Goal: Task Accomplishment & Management: Use online tool/utility

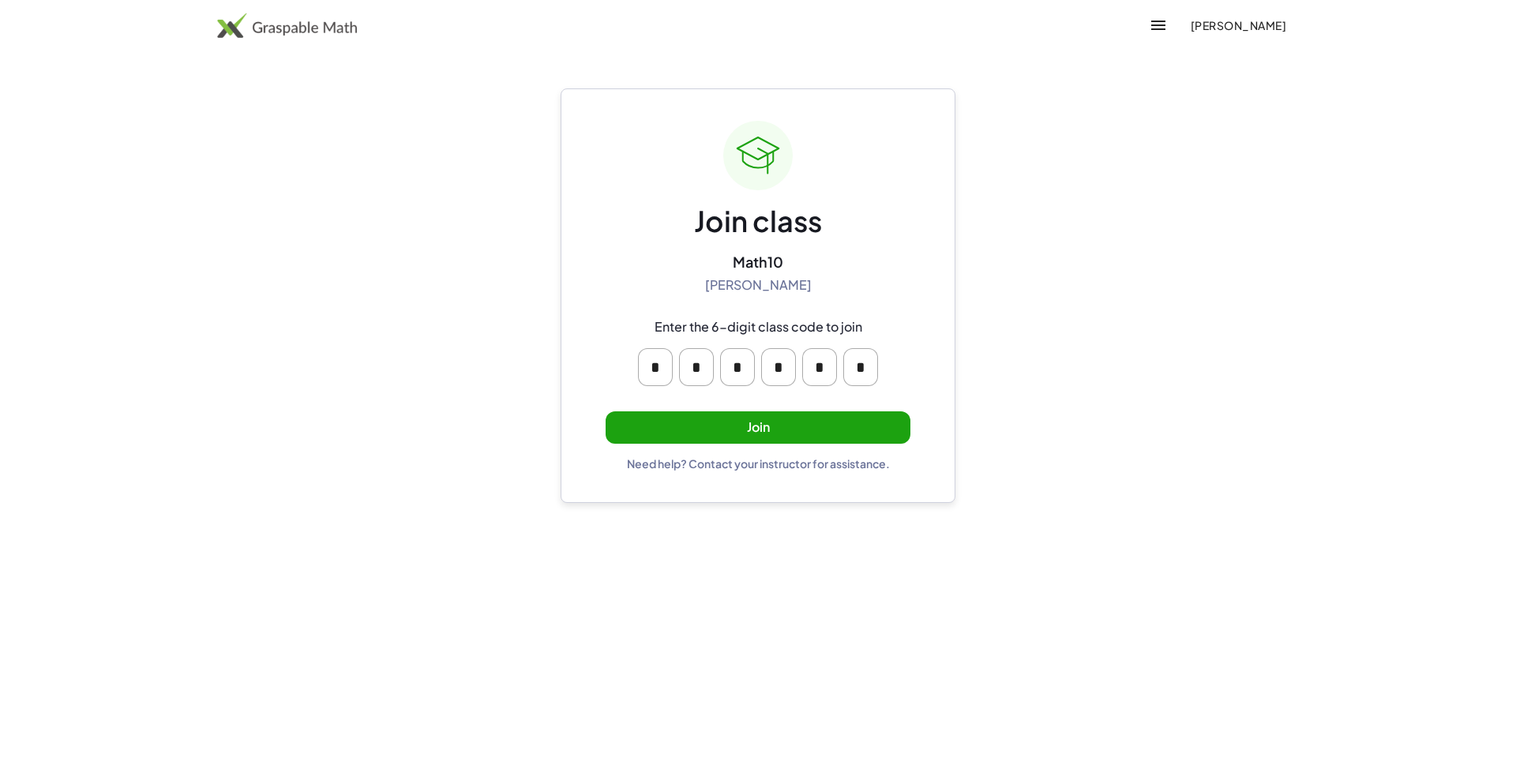
click at [849, 425] on button "Join" at bounding box center [758, 427] width 305 height 33
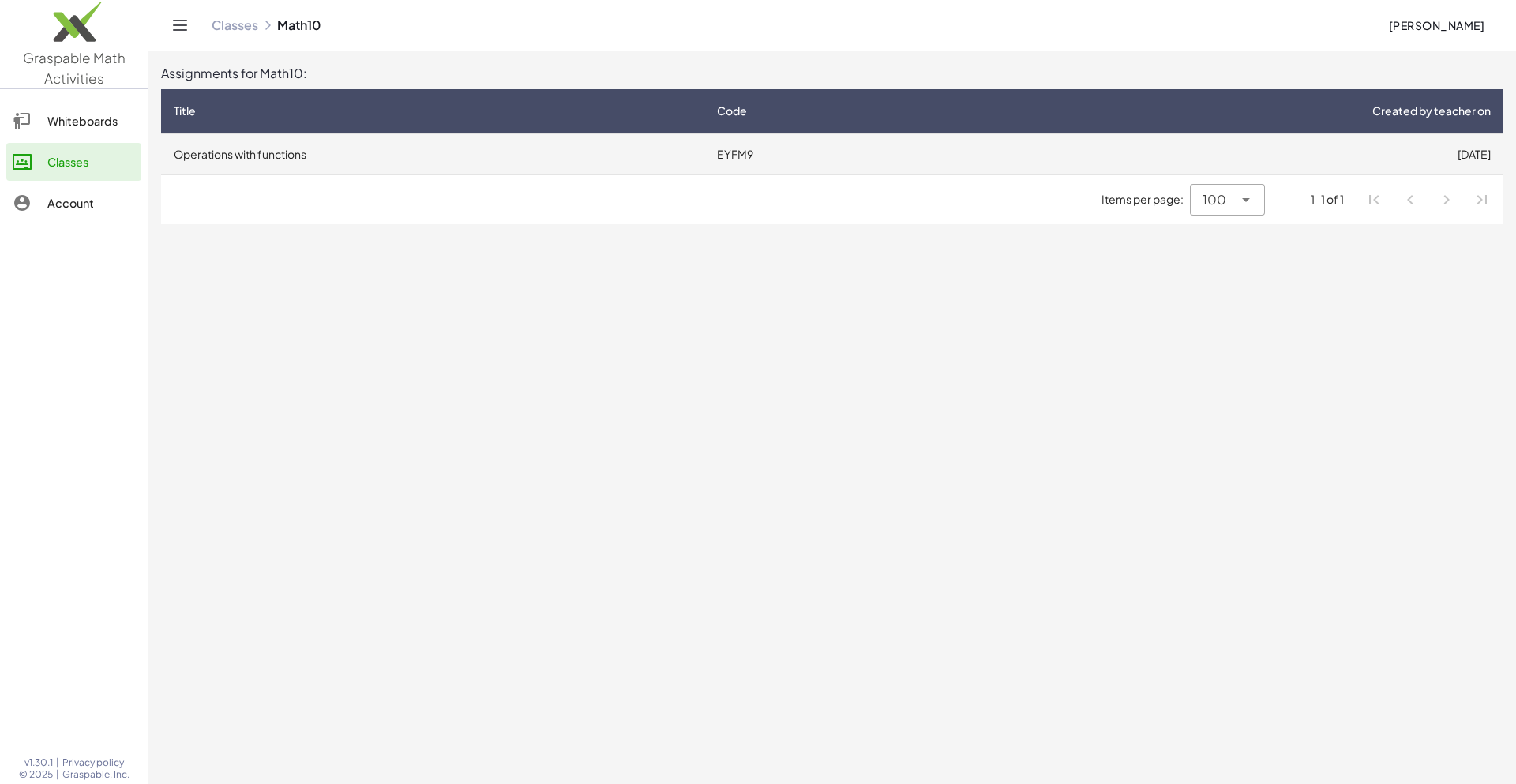
click at [470, 151] on td "Operations with functions" at bounding box center [432, 154] width 543 height 41
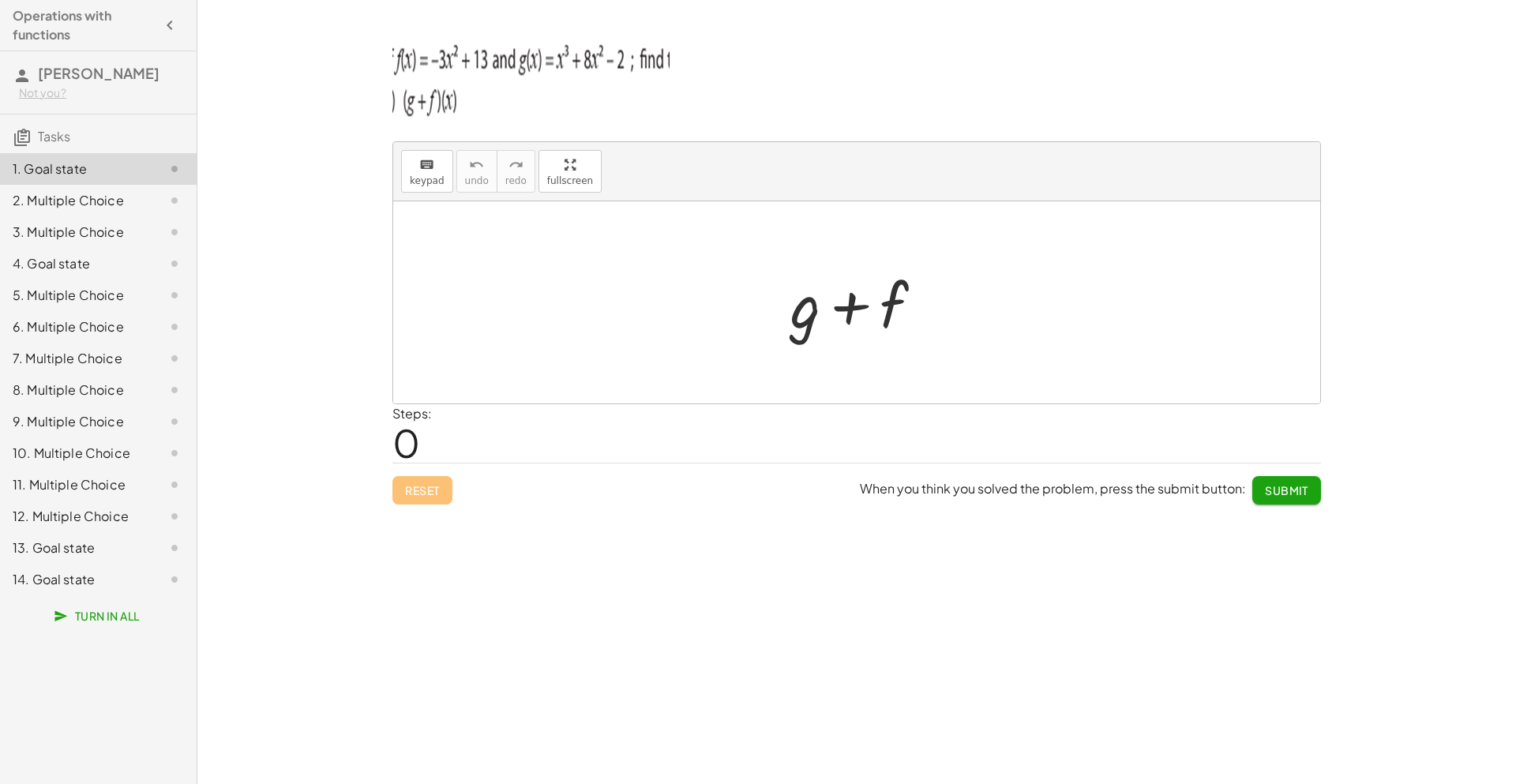
click at [613, 271] on div at bounding box center [856, 303] width 927 height 202
click at [441, 176] on button "keyboard keypad" at bounding box center [427, 172] width 52 height 43
click at [421, 178] on span "keypad" at bounding box center [427, 180] width 34 height 11
click at [911, 322] on div at bounding box center [863, 303] width 161 height 81
click at [892, 312] on div at bounding box center [863, 303] width 161 height 81
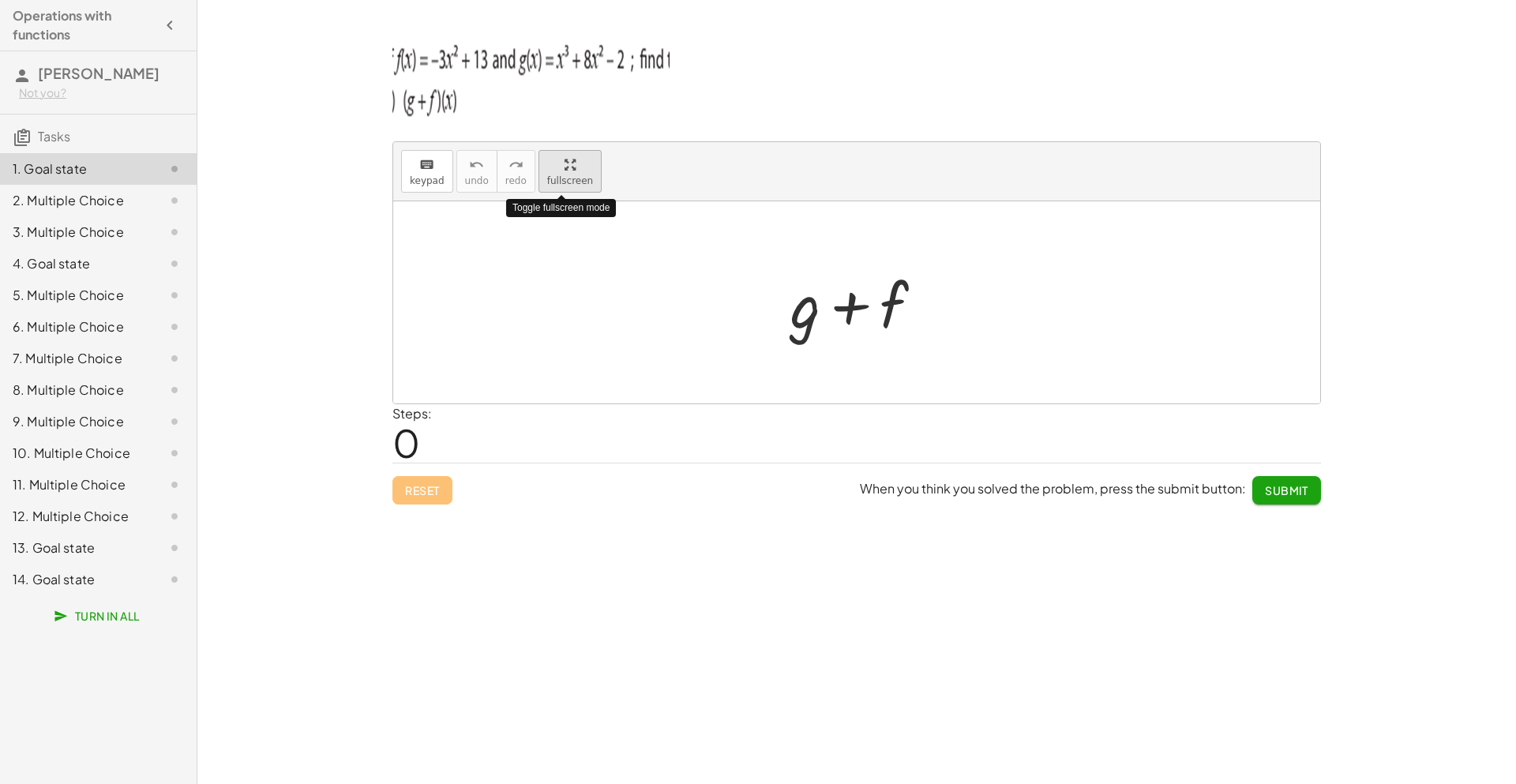
click at [0, 0] on div "keyboard keypad undo [PERSON_NAME] redo fullscreen Toggle fullscreen mode + g +…" at bounding box center [0, 0] width 0 height 0
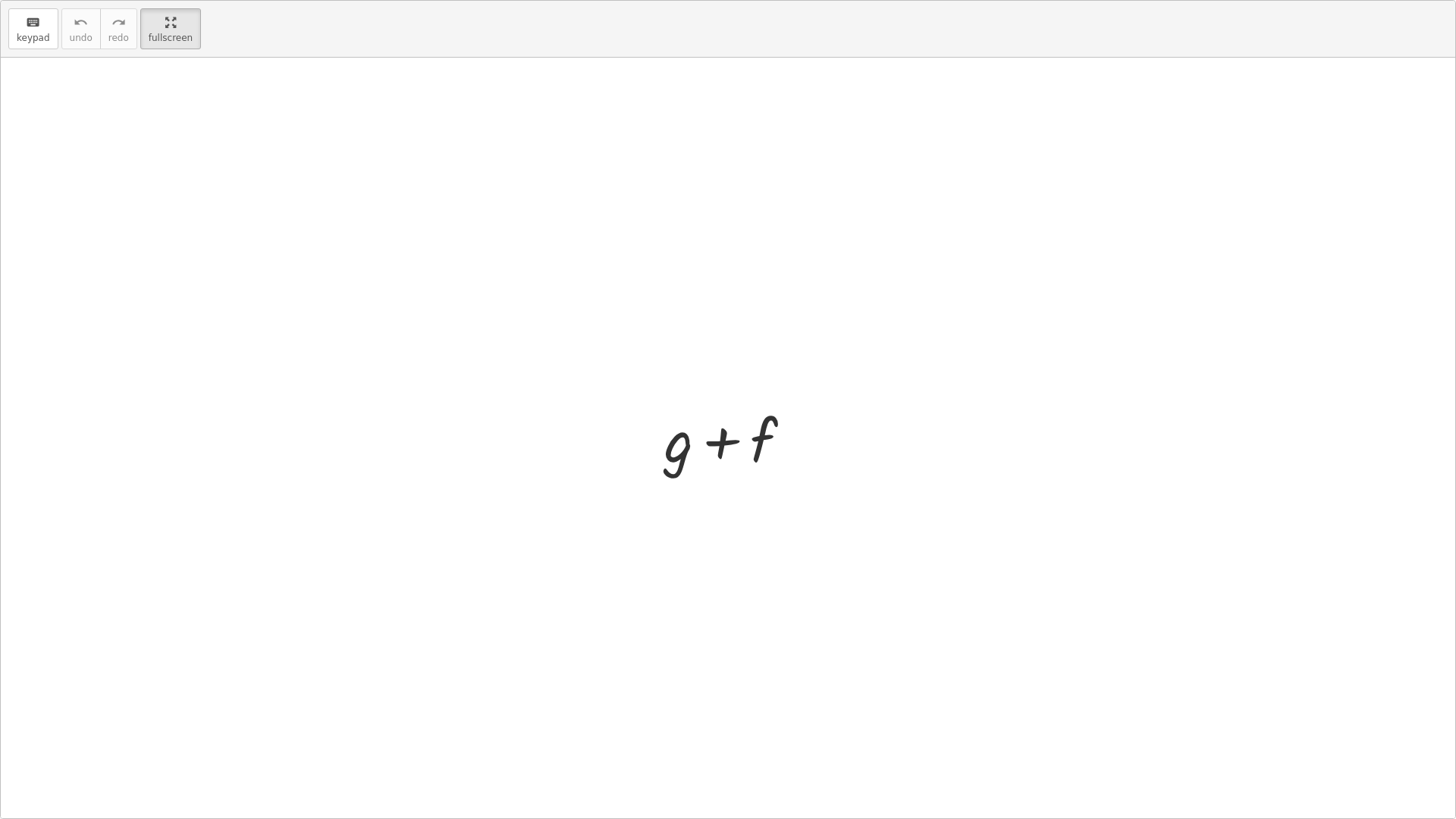
click at [773, 436] on div at bounding box center [734, 438] width 155 height 78
drag, startPoint x: 733, startPoint y: 438, endPoint x: 779, endPoint y: 470, distance: 56.0
click at [779, 470] on div at bounding box center [734, 438] width 155 height 78
drag, startPoint x: 684, startPoint y: 446, endPoint x: 260, endPoint y: 166, distance: 508.1
click at [260, 166] on div "+ g + f + g + f" at bounding box center [728, 438] width 1454 height 760
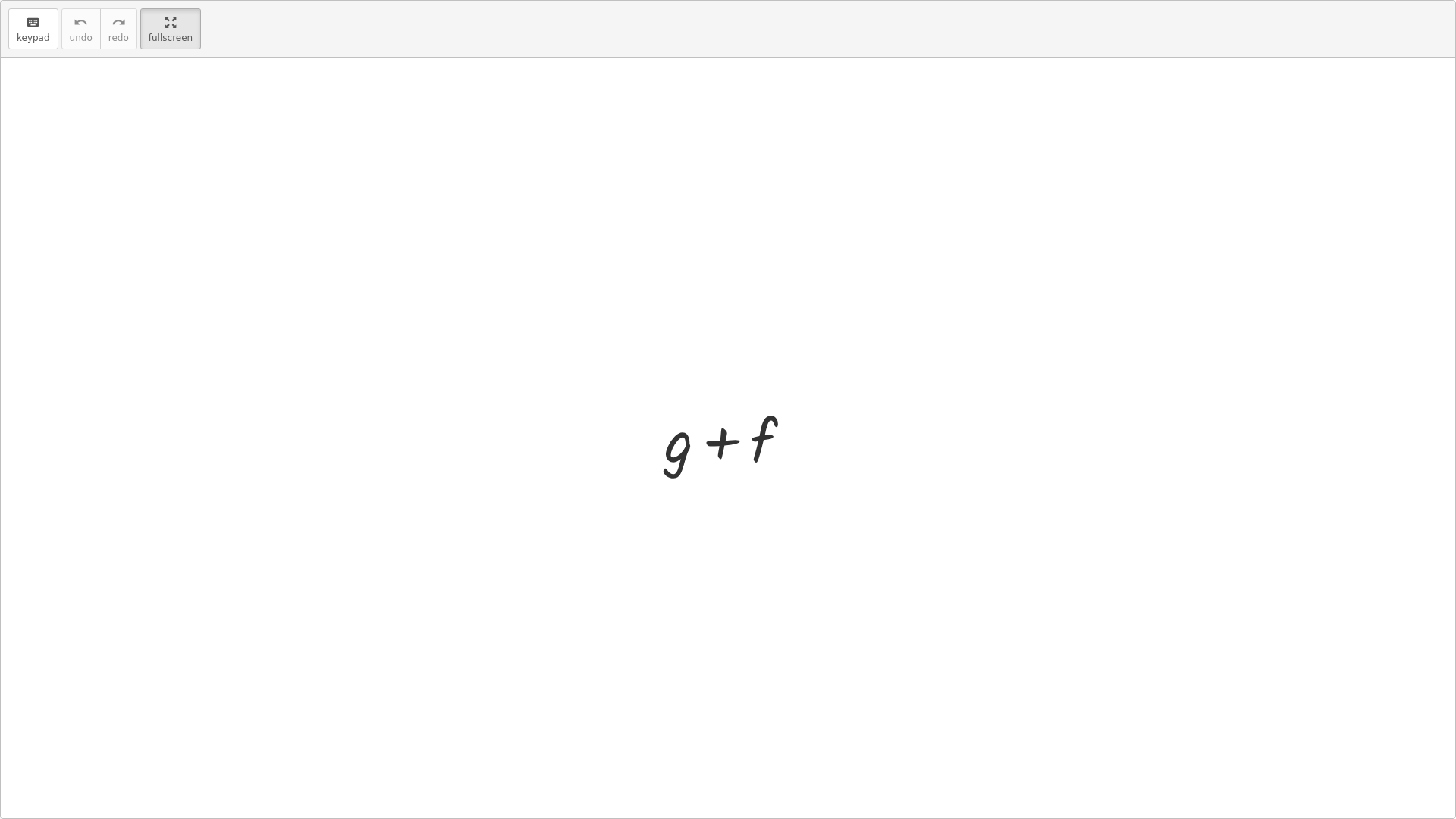
click at [770, 424] on div at bounding box center [734, 438] width 155 height 78
click at [29, 40] on span "keypad" at bounding box center [33, 38] width 33 height 11
click at [795, 463] on div at bounding box center [734, 438] width 155 height 78
click at [812, 466] on div "+ g + f" at bounding box center [728, 438] width 174 height 86
click at [774, 452] on div at bounding box center [735, 441] width 84 height 68
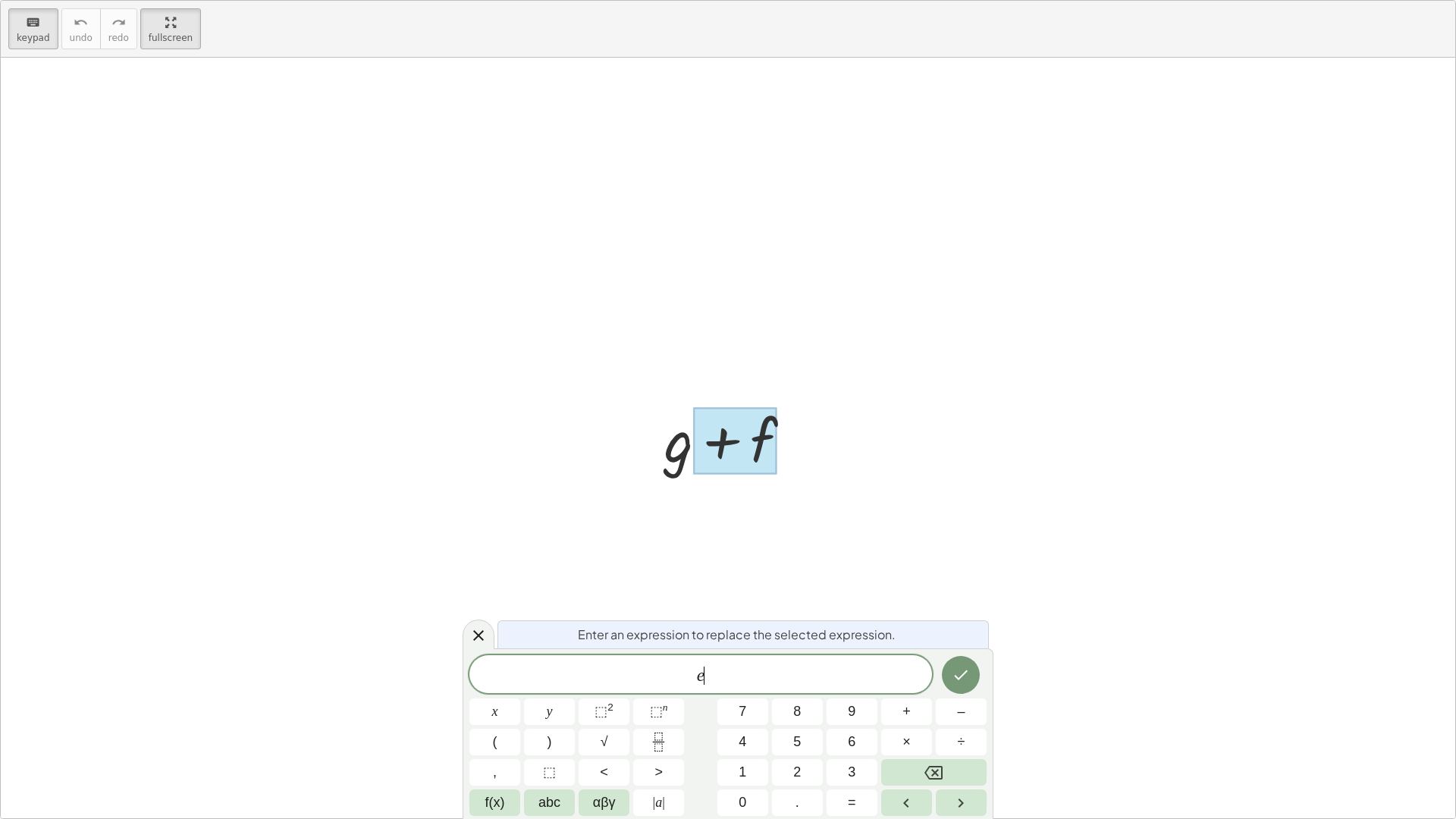
scroll to position [3, 0]
click at [960, 681] on icon "Done" at bounding box center [961, 675] width 18 height 18
click at [860, 548] on div at bounding box center [728, 438] width 1454 height 760
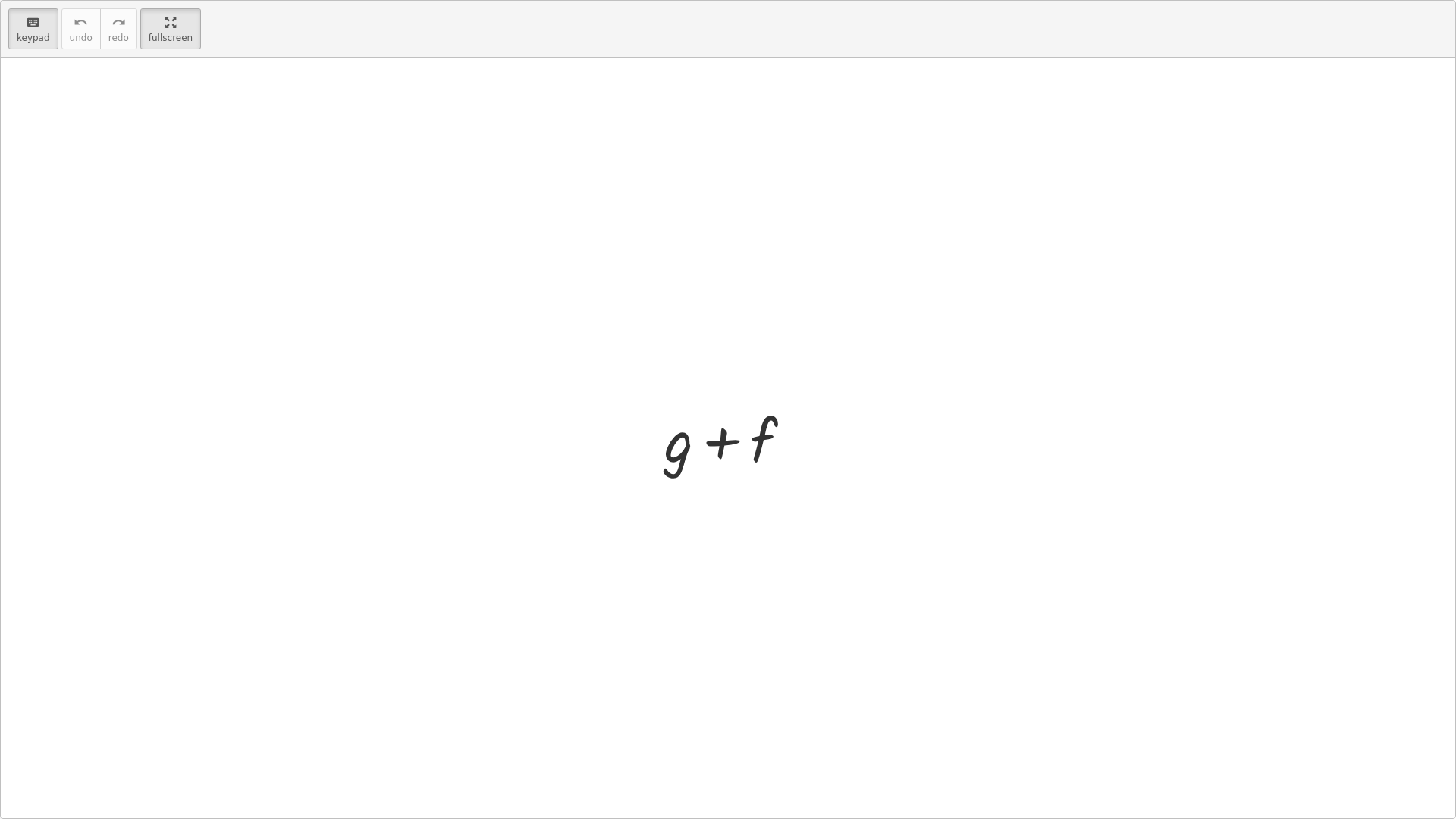
click at [835, 375] on div at bounding box center [728, 438] width 1454 height 760
drag, startPoint x: 747, startPoint y: 452, endPoint x: 592, endPoint y: 330, distance: 197.3
drag, startPoint x: 669, startPoint y: 428, endPoint x: 421, endPoint y: 307, distance: 275.9
click at [740, 442] on div at bounding box center [735, 441] width 84 height 68
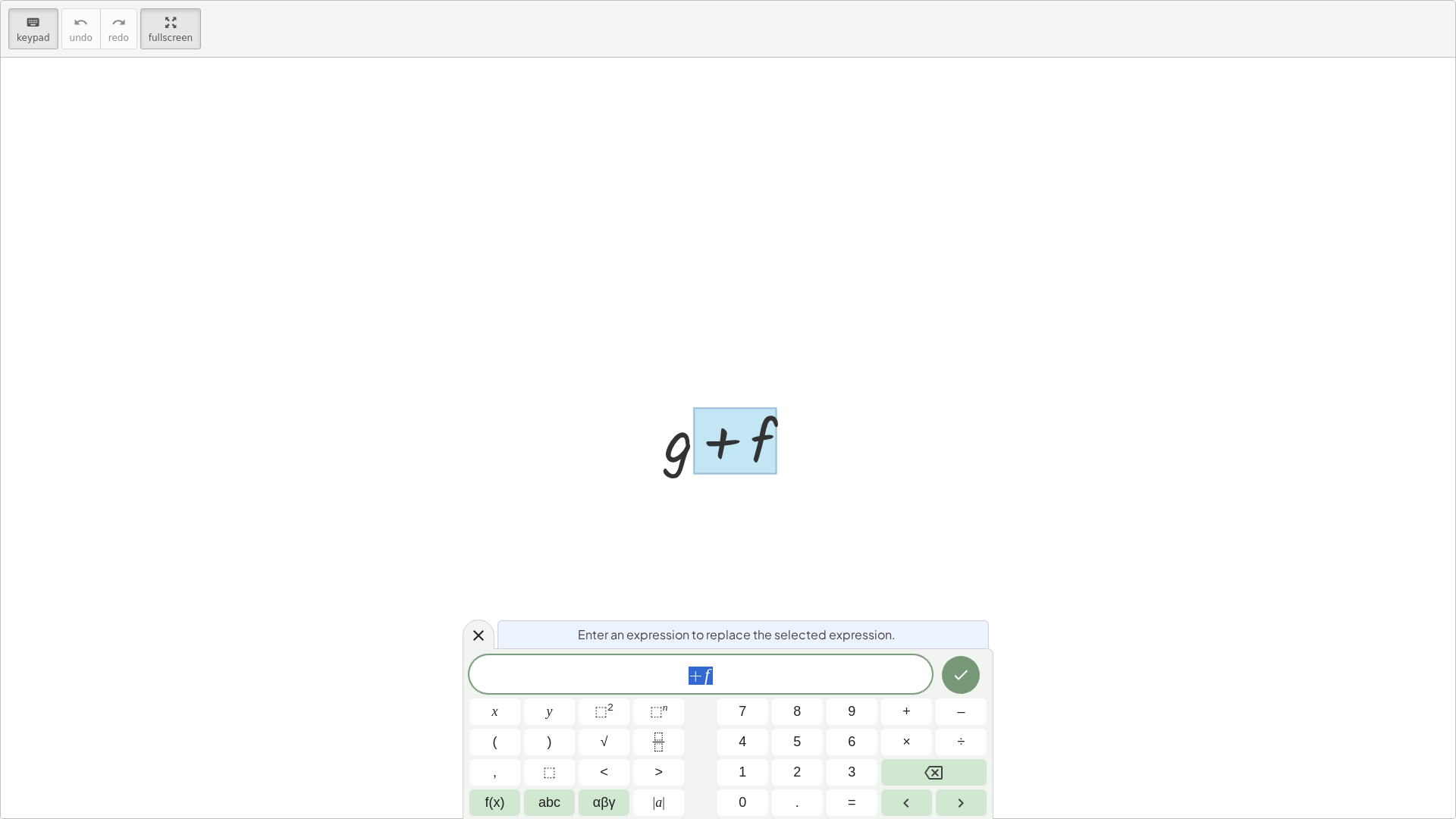
scroll to position [4, 0]
click at [840, 666] on span "+ f" at bounding box center [700, 676] width 462 height 21
click at [1213, 680] on div at bounding box center [728, 438] width 1454 height 760
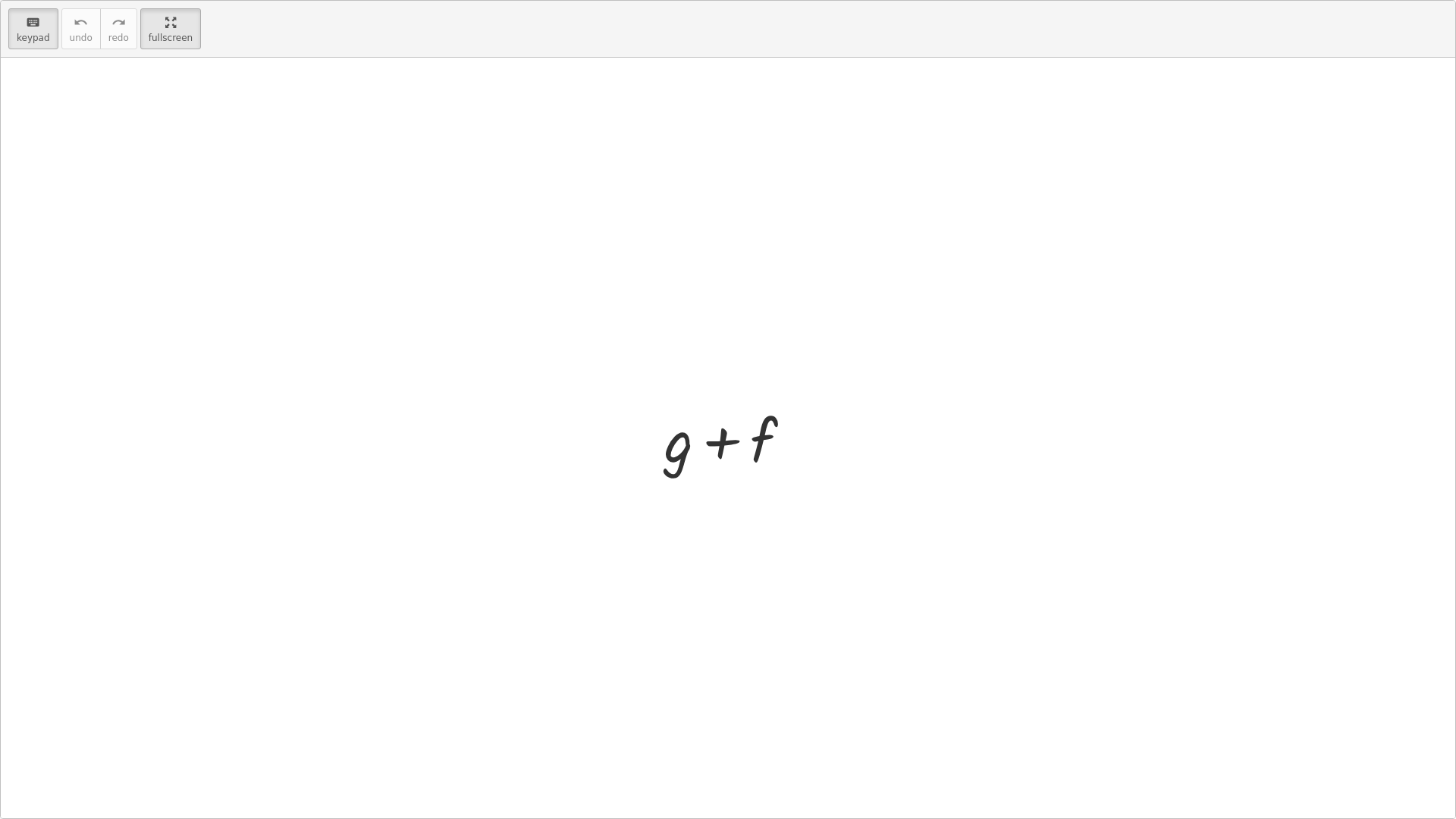
click at [868, 567] on div at bounding box center [728, 438] width 1454 height 760
click at [47, 42] on button "keyboard keypad" at bounding box center [33, 29] width 50 height 41
drag, startPoint x: 198, startPoint y: 87, endPoint x: 303, endPoint y: 142, distance: 118.5
click at [303, 142] on div at bounding box center [728, 438] width 1454 height 760
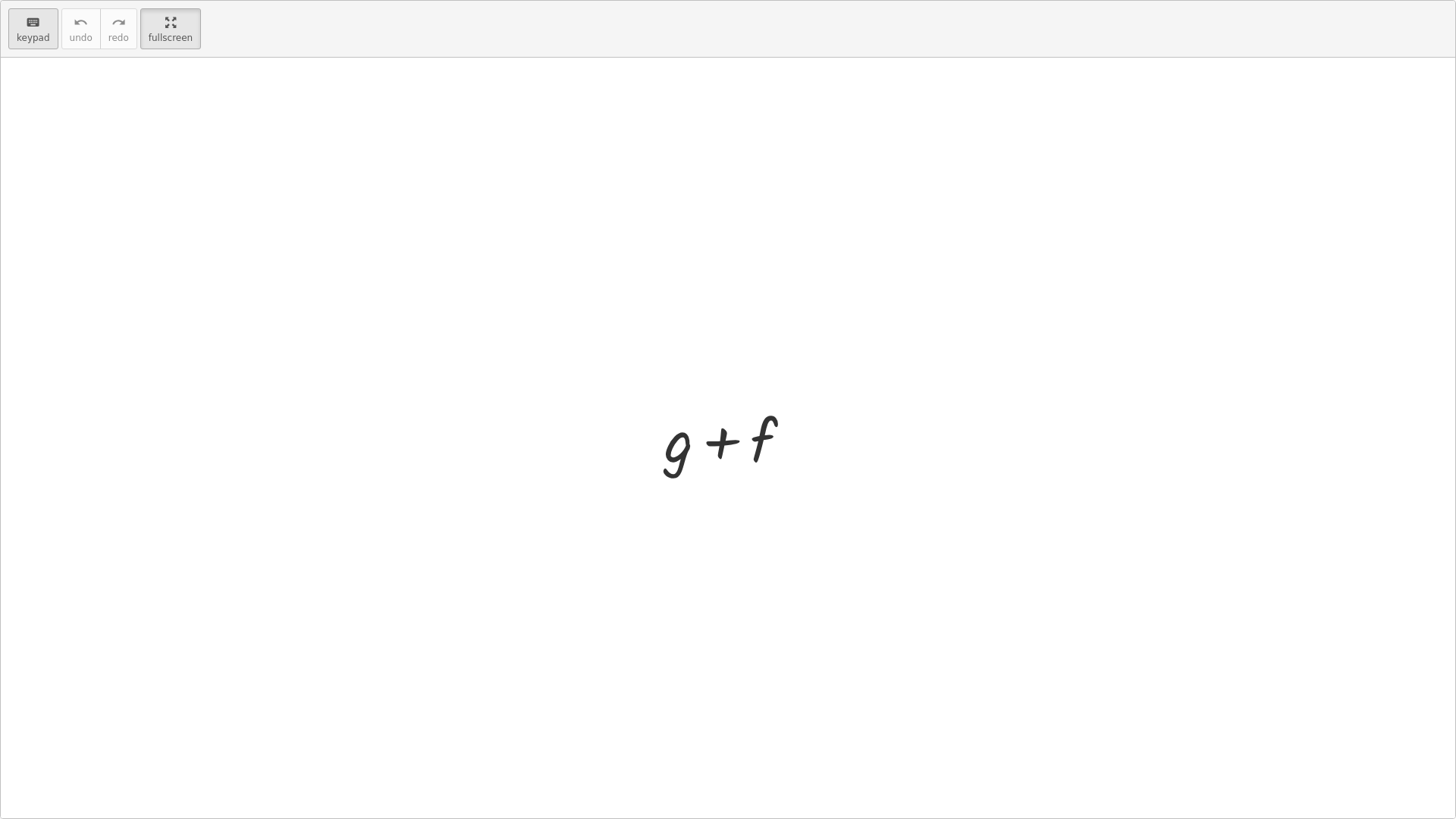
click at [42, 35] on span "keypad" at bounding box center [33, 38] width 33 height 11
click at [189, 138] on div at bounding box center [728, 438] width 1454 height 760
click at [27, 33] on span "keypad" at bounding box center [33, 38] width 33 height 11
click at [158, 0] on html "Operations with functions [PERSON_NAME] Not you? Tasks 1. Goal state 2. Multipl…" at bounding box center [728, 410] width 1456 height 819
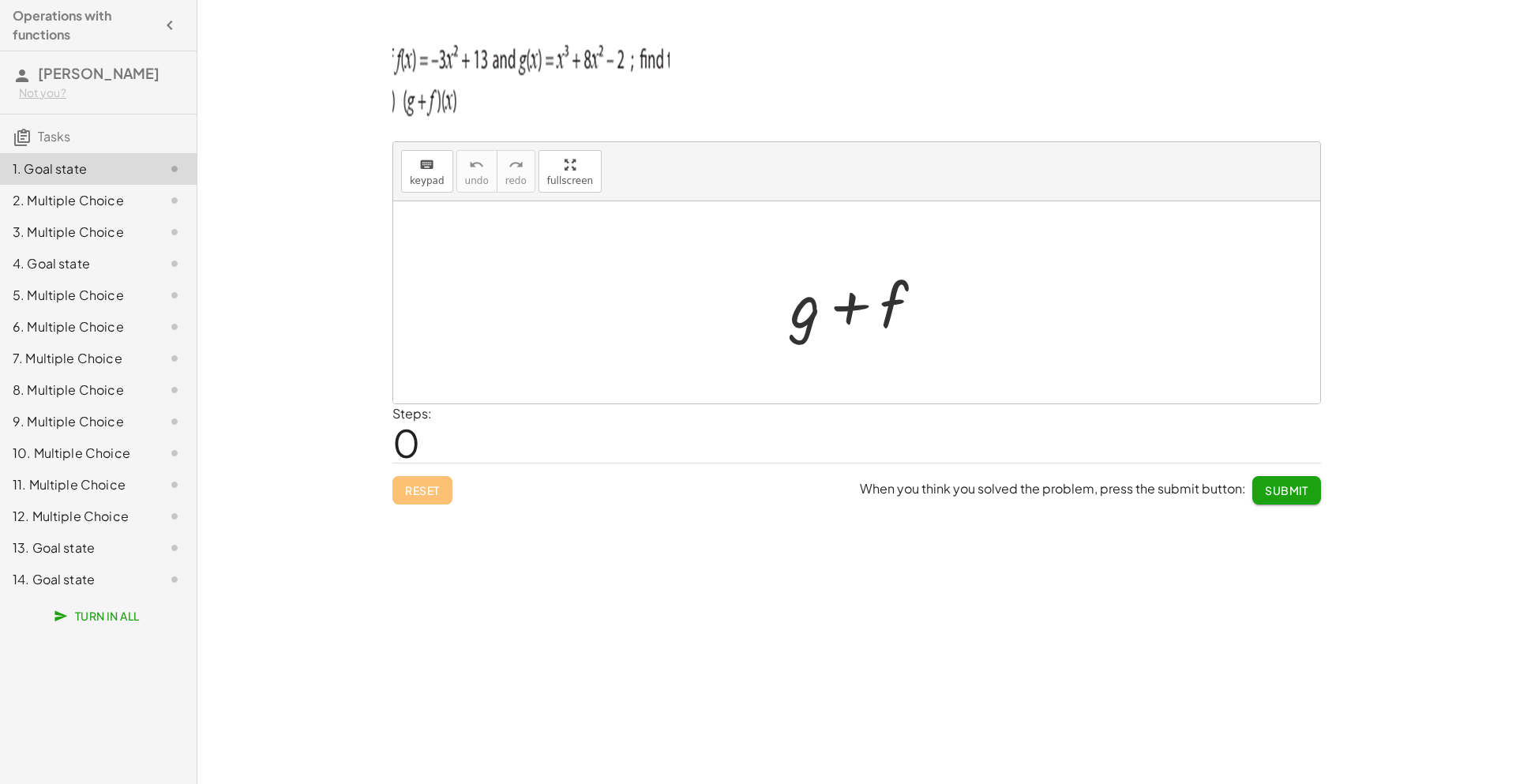
click at [90, 580] on div "14. Goal state" at bounding box center [76, 579] width 127 height 19
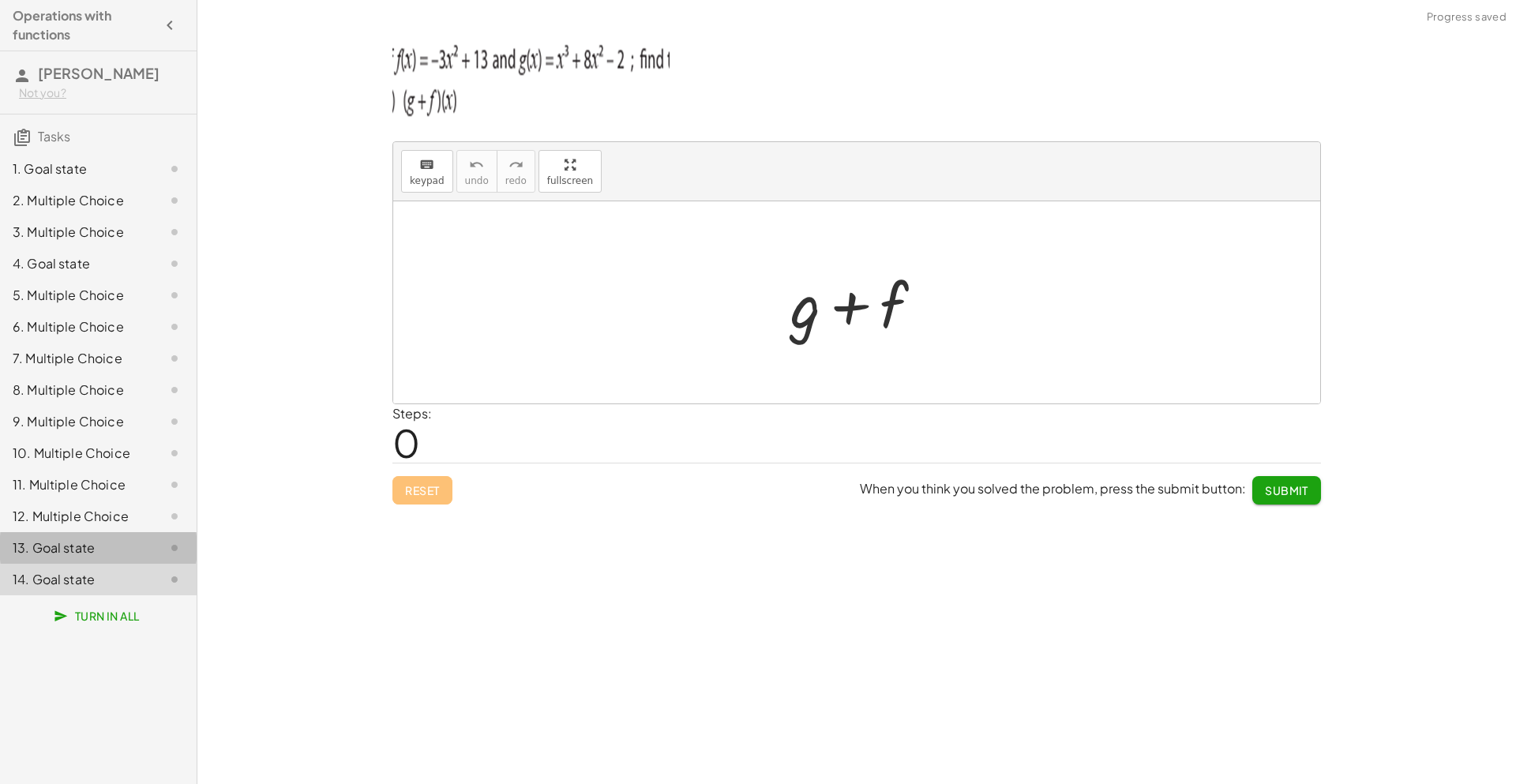
click at [110, 546] on div "13. Goal state" at bounding box center [76, 548] width 127 height 19
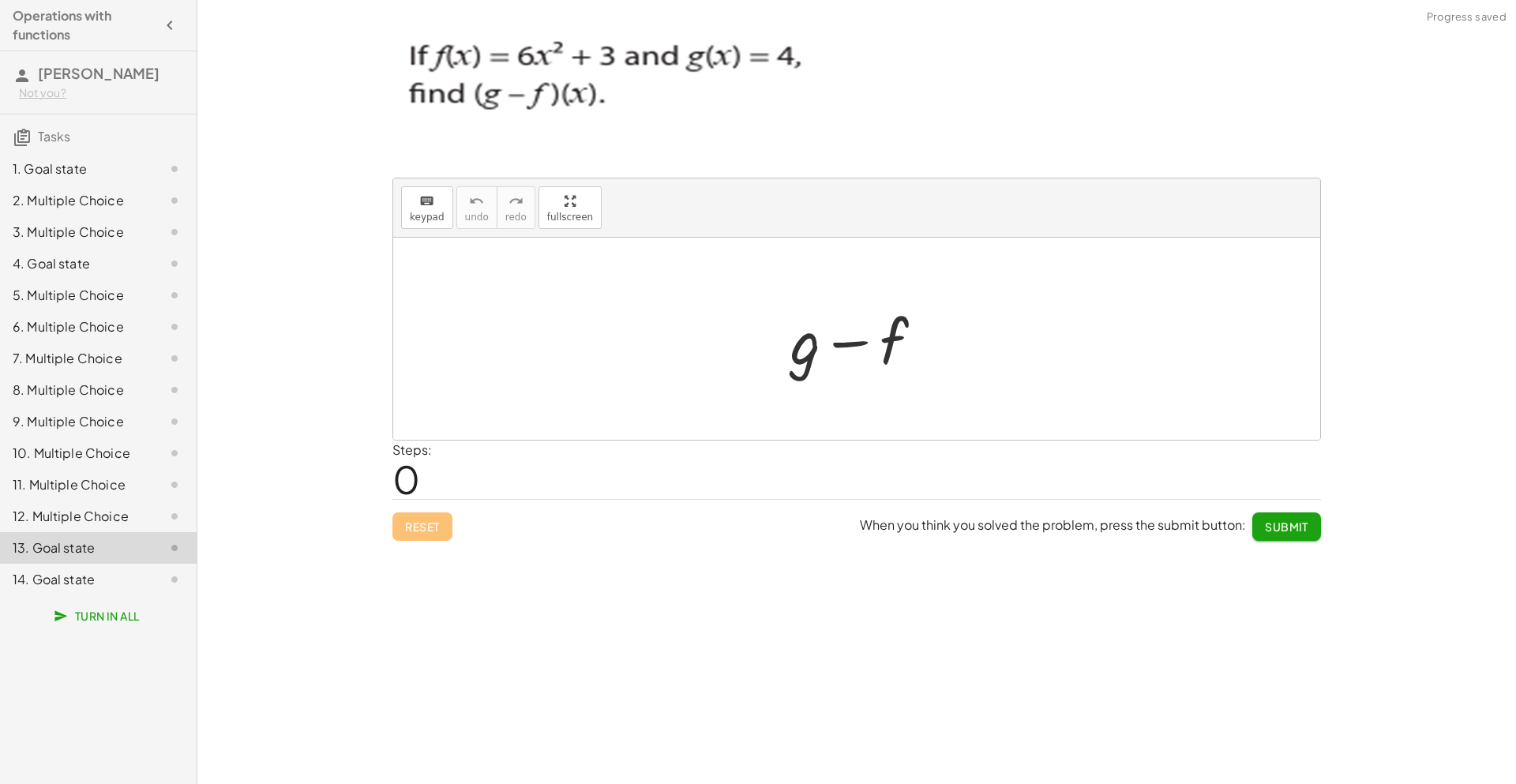
click at [131, 510] on div "12. Multiple Choice" at bounding box center [76, 516] width 127 height 19
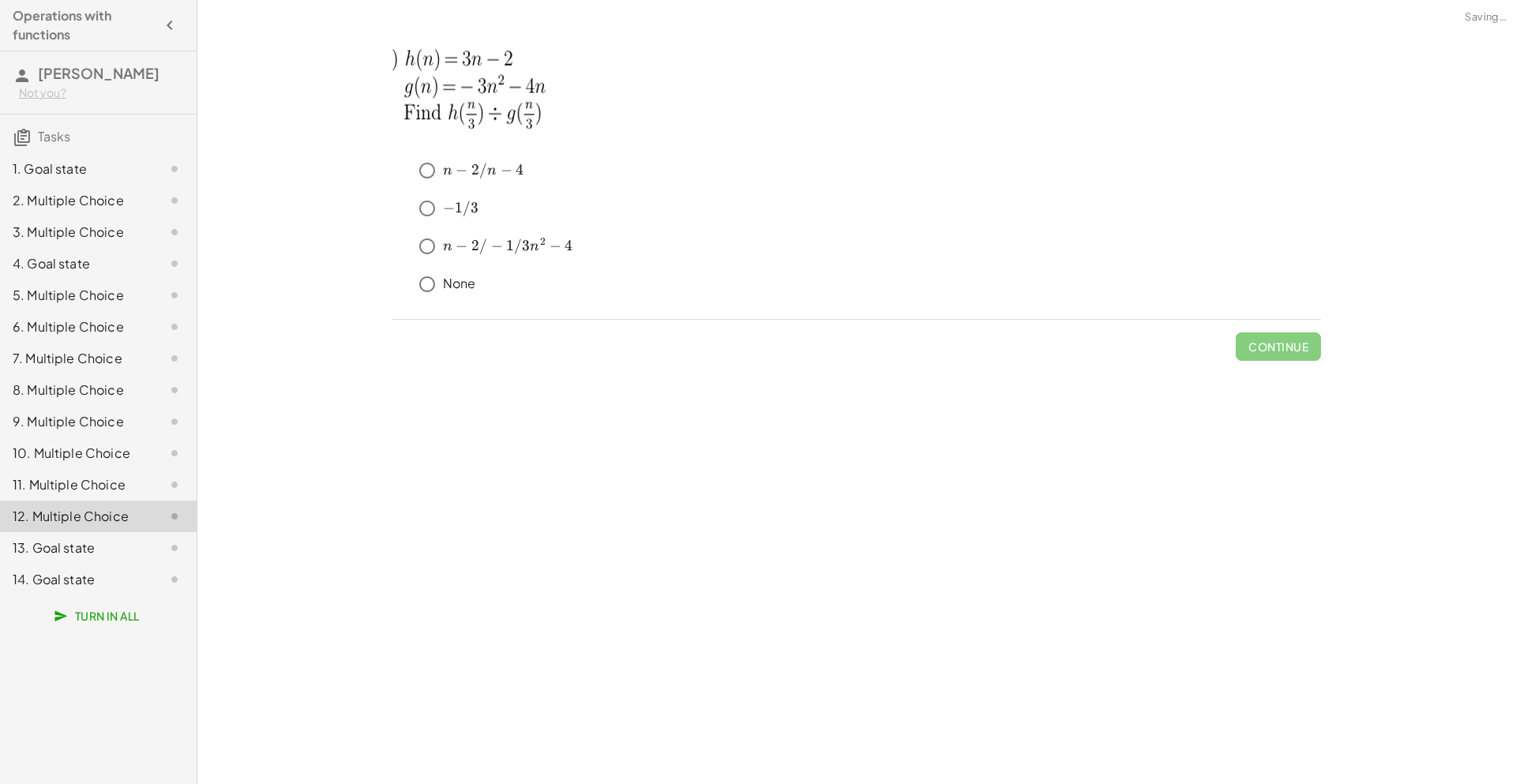
click at [71, 169] on div "1. Goal state" at bounding box center [76, 169] width 127 height 19
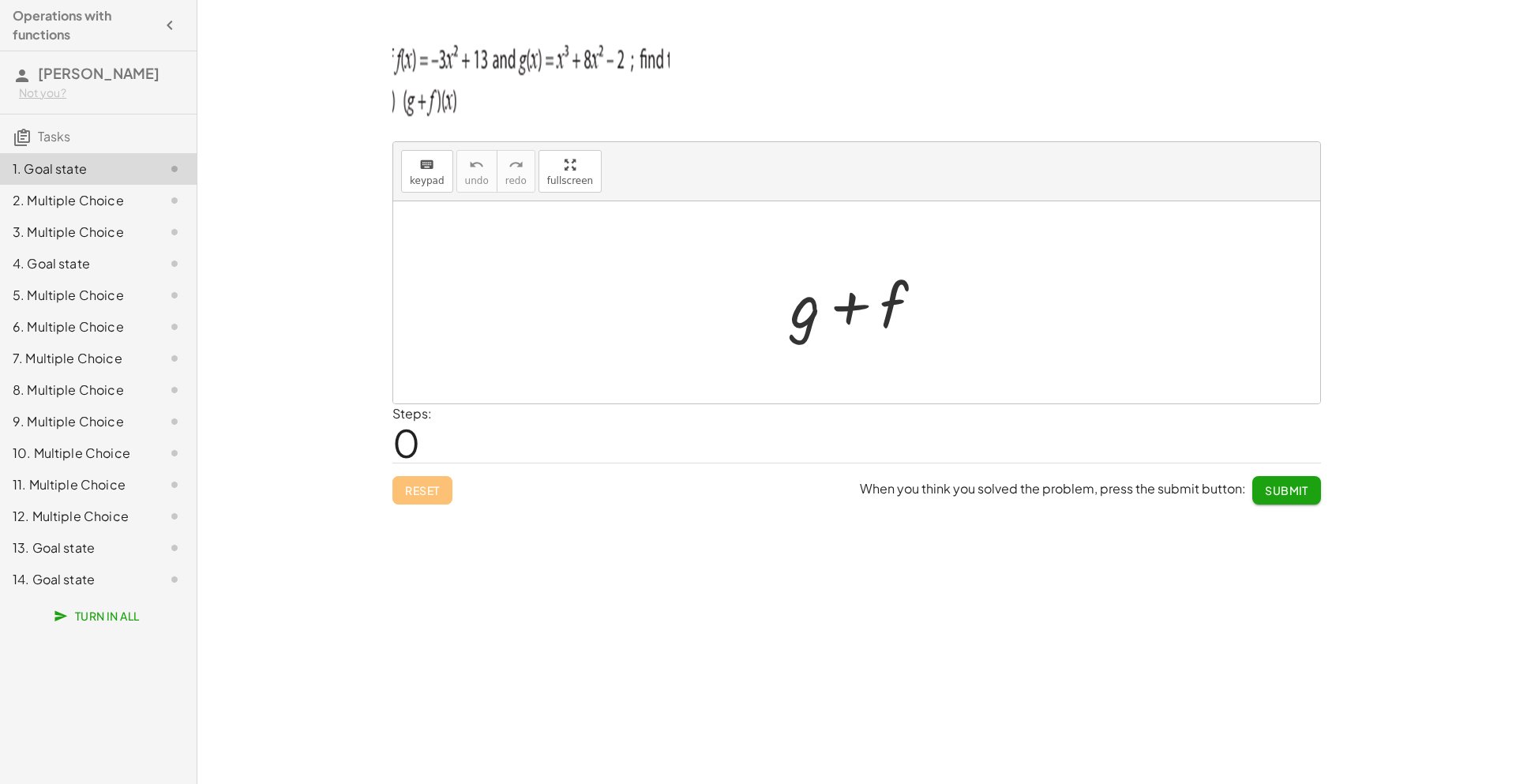
click at [413, 443] on span "0" at bounding box center [406, 443] width 27 height 48
click at [812, 299] on div at bounding box center [863, 303] width 161 height 81
click at [570, 250] on div "keyboard keypad undo undo redo redo fullscreen + g + f ×" at bounding box center [856, 273] width 927 height 262
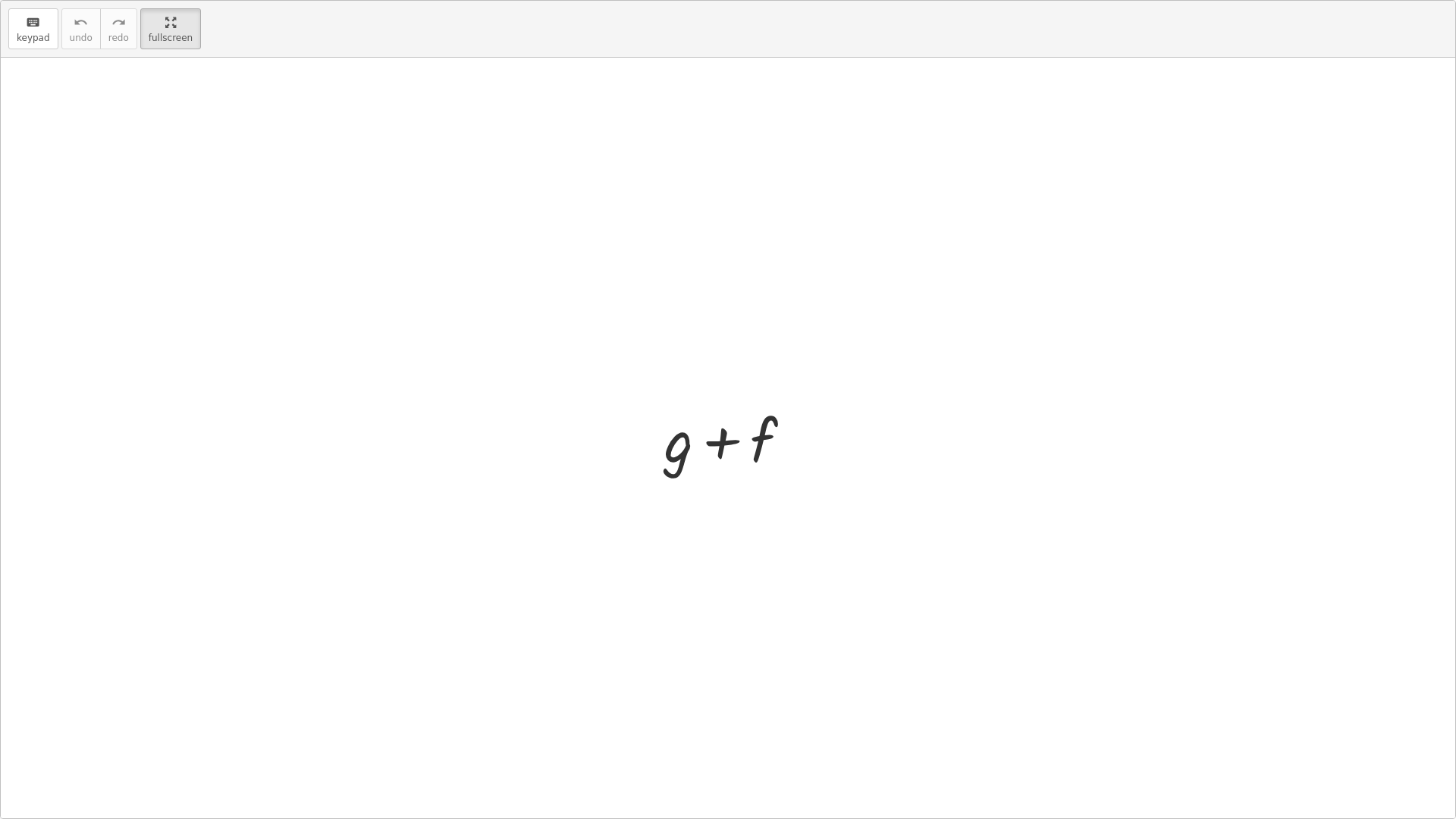
click at [683, 442] on div at bounding box center [734, 438] width 155 height 78
click at [16, 16] on div "keyboard" at bounding box center [33, 22] width 33 height 18
click at [688, 449] on div at bounding box center [678, 440] width 29 height 71
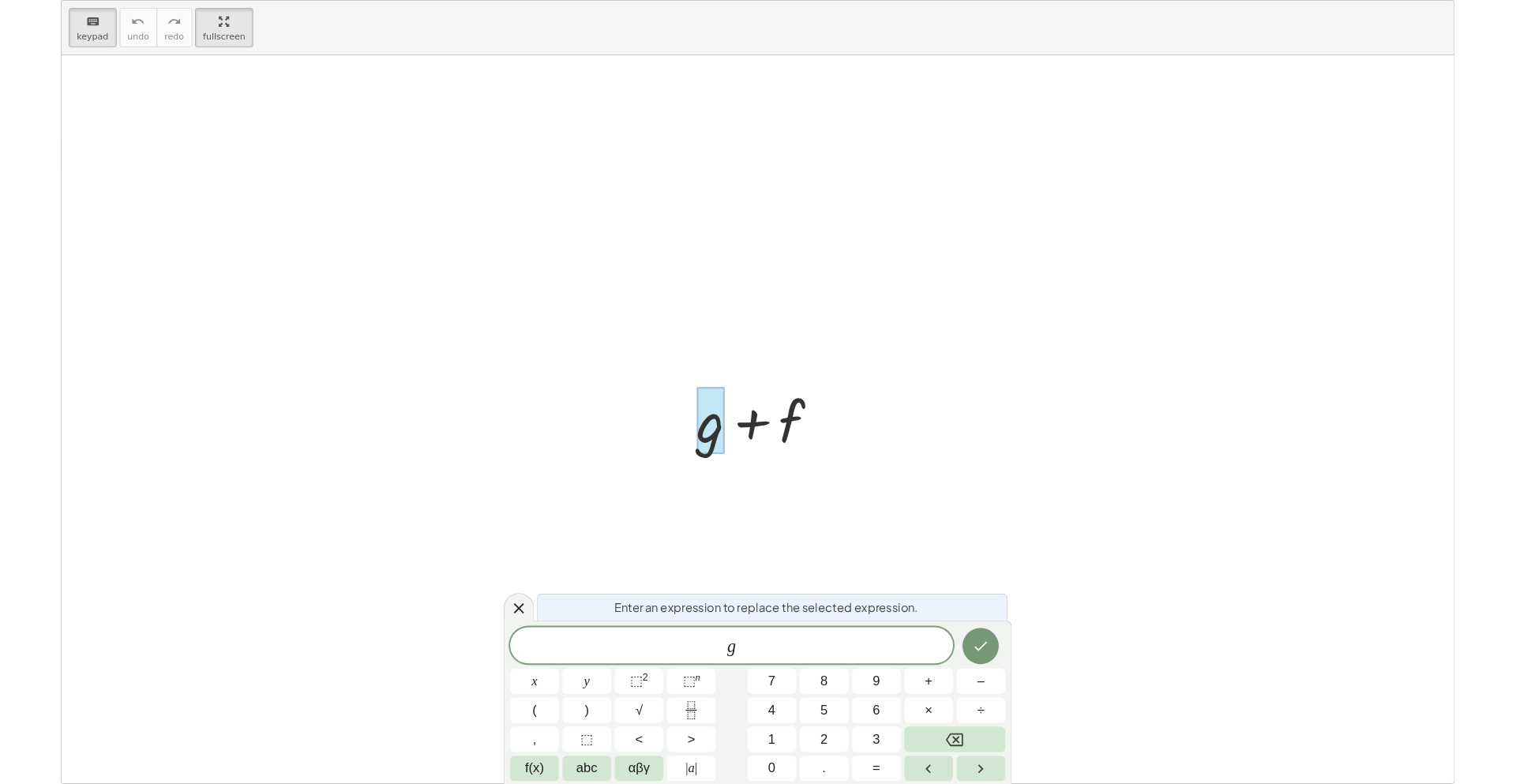
scroll to position [1, 0]
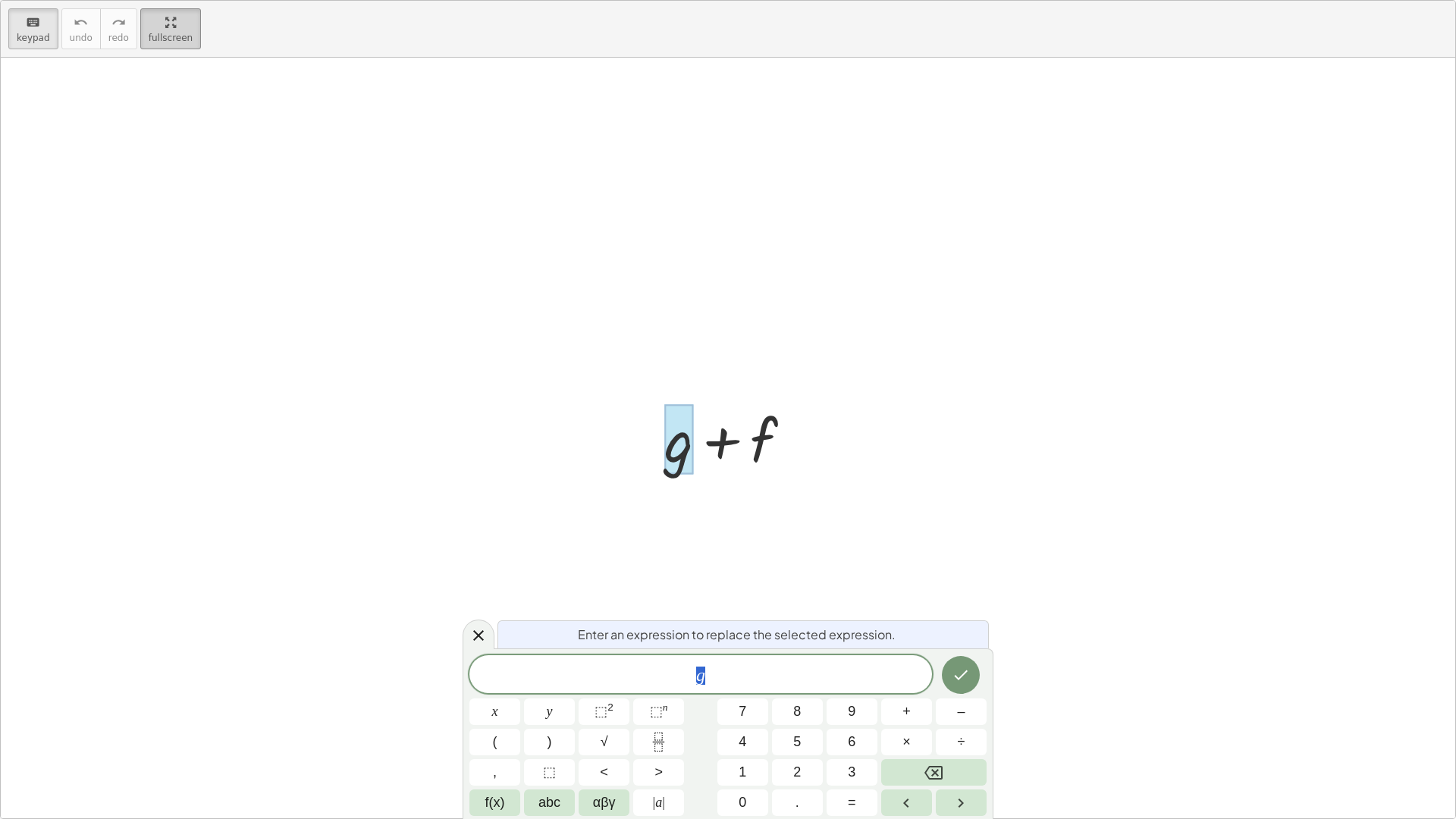
click at [175, 0] on html "Operations with functions [PERSON_NAME] Not you? Tasks 1. Goal state 2. Multipl…" at bounding box center [728, 410] width 1456 height 819
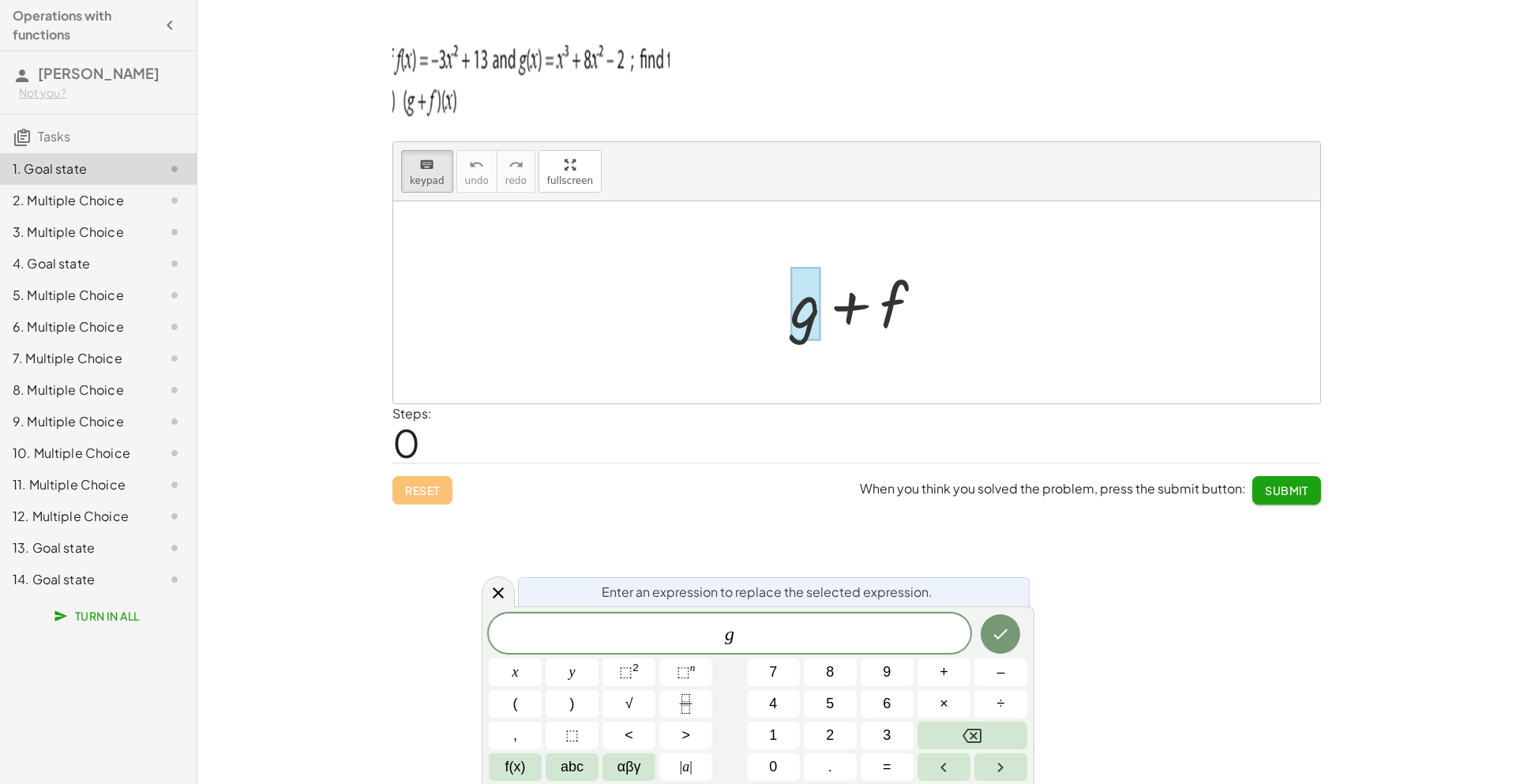
click at [749, 624] on span "g" at bounding box center [729, 635] width 481 height 22
click at [964, 728] on icon "Backspace" at bounding box center [972, 736] width 19 height 19
click at [610, 669] on button "⬚ 2" at bounding box center [629, 672] width 53 height 27
click at [646, 675] on button "⬚ 2" at bounding box center [629, 672] width 53 height 27
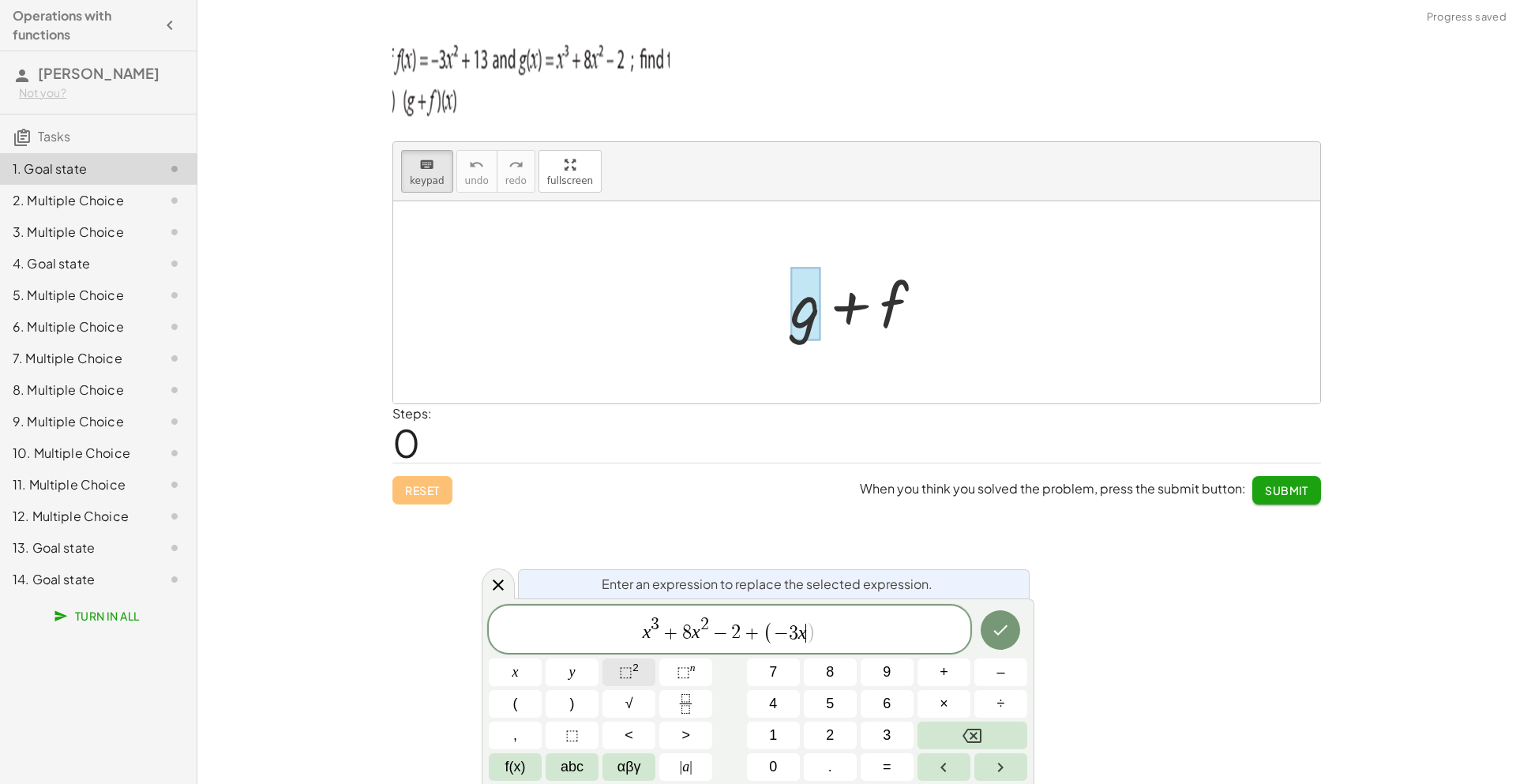
click at [640, 672] on button "⬚ 2" at bounding box center [629, 672] width 53 height 27
click at [1000, 618] on button "Done" at bounding box center [1000, 630] width 39 height 39
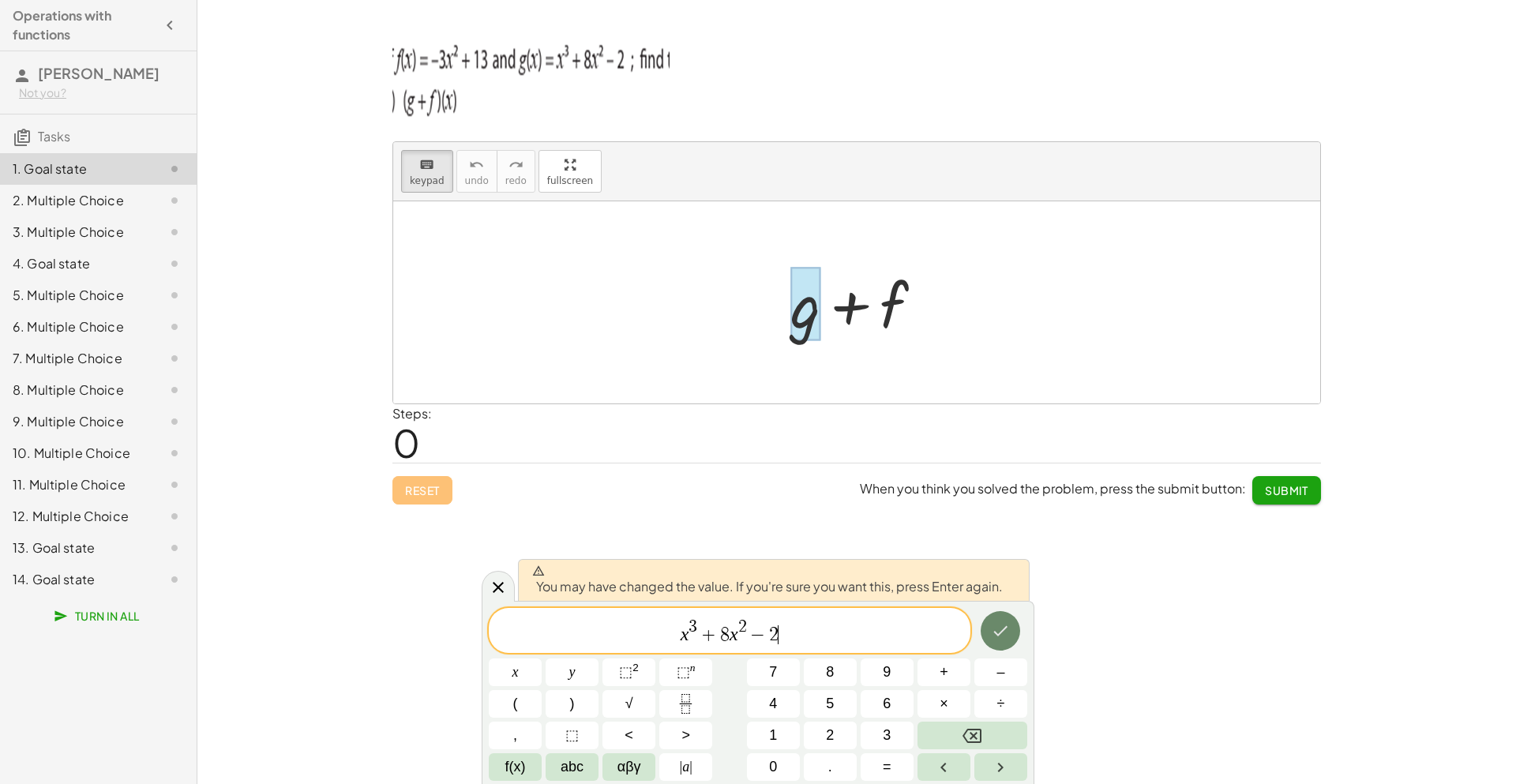
click at [986, 637] on button "Done" at bounding box center [1000, 630] width 39 height 39
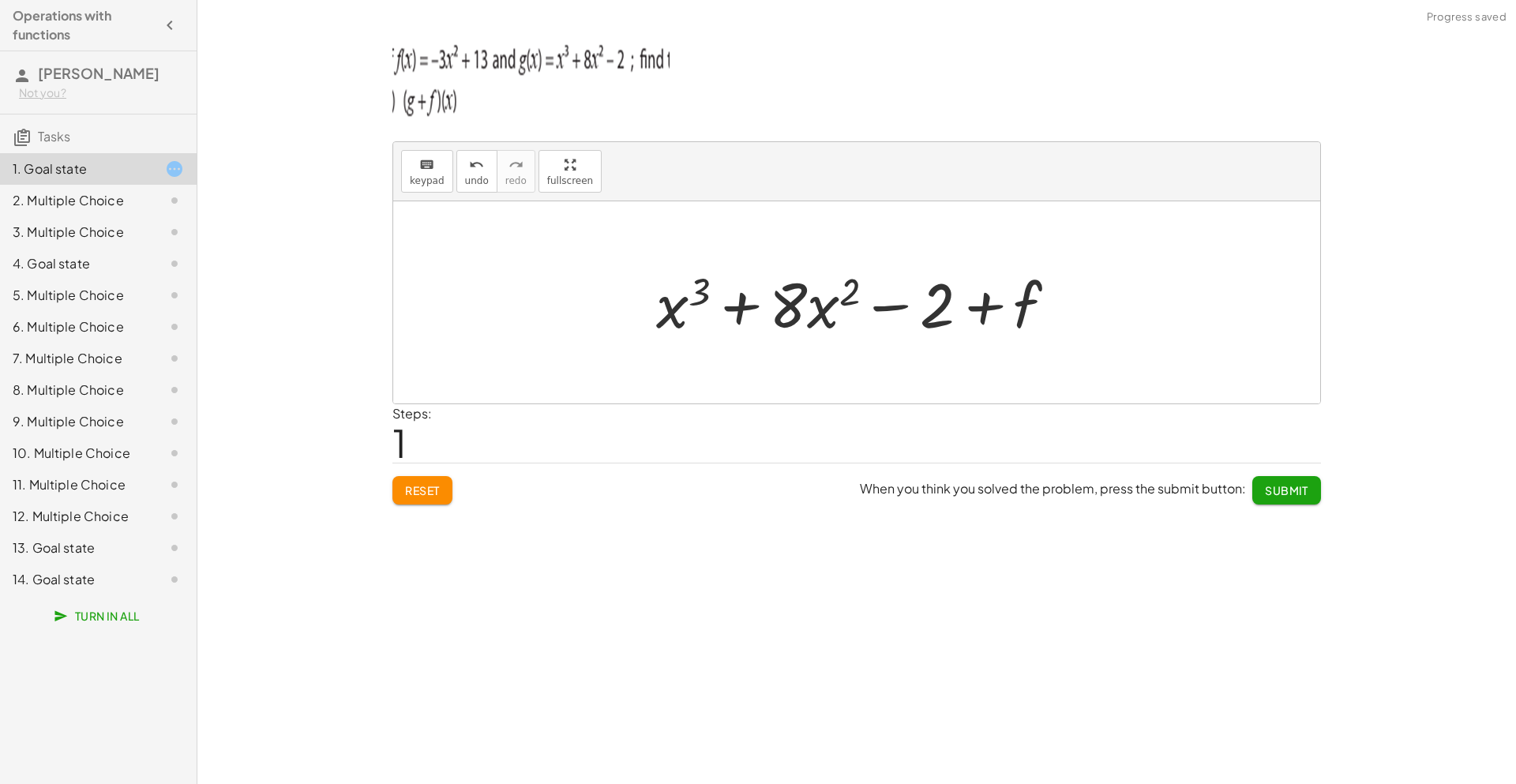
click at [1035, 305] on div at bounding box center [863, 303] width 429 height 81
click at [1027, 307] on div at bounding box center [863, 303] width 429 height 81
click at [1016, 307] on div at bounding box center [863, 303] width 429 height 81
click at [982, 304] on div at bounding box center [863, 303] width 429 height 81
click at [1026, 326] on div at bounding box center [863, 303] width 429 height 81
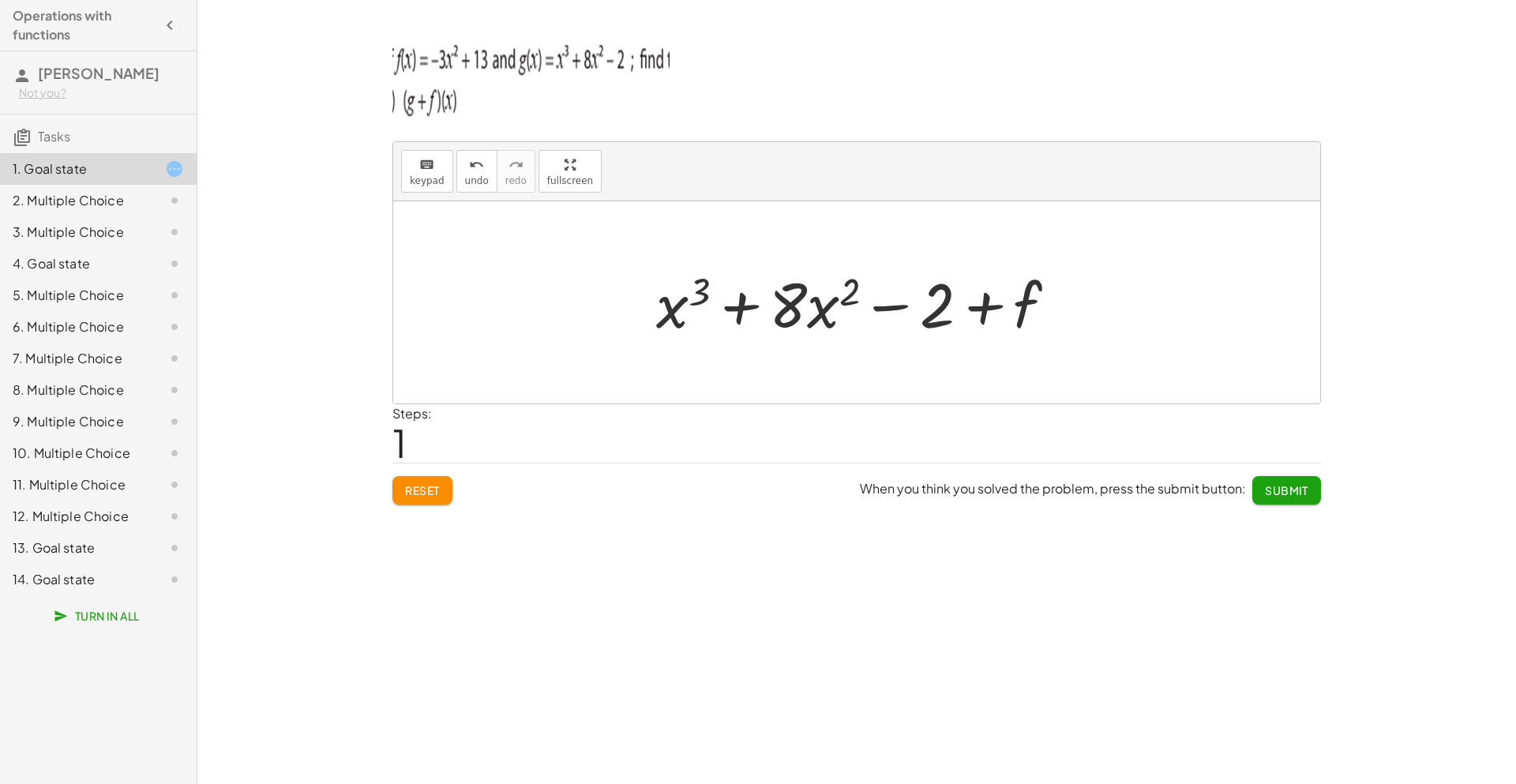
click at [1026, 326] on div at bounding box center [863, 303] width 429 height 81
click at [424, 160] on icon "keyboard" at bounding box center [426, 165] width 15 height 19
click at [990, 302] on div at bounding box center [998, 306] width 88 height 70
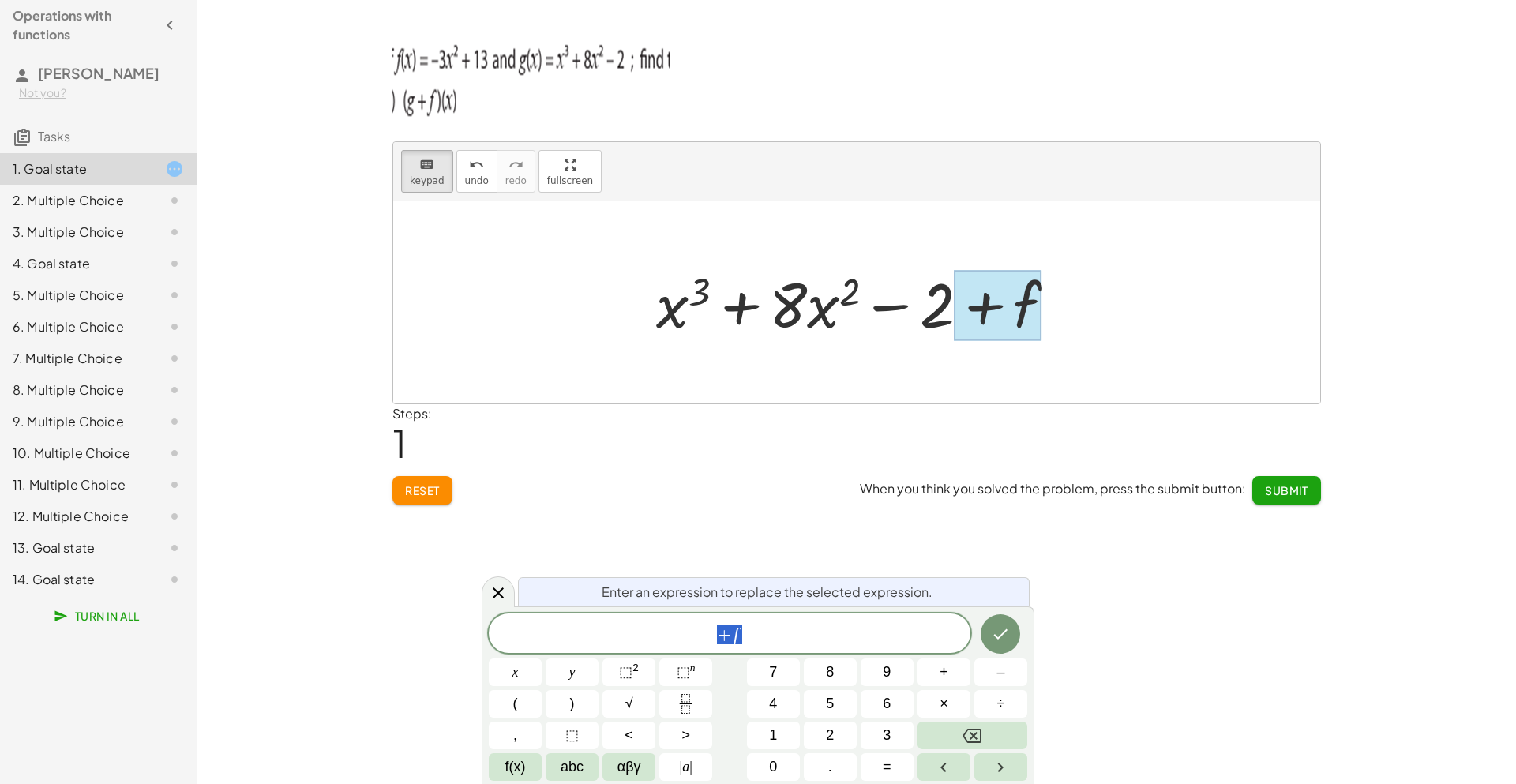
scroll to position [3, 0]
click at [797, 642] on span "+ f ​" at bounding box center [729, 635] width 481 height 22
click at [637, 664] on sup "2" at bounding box center [635, 667] width 6 height 12
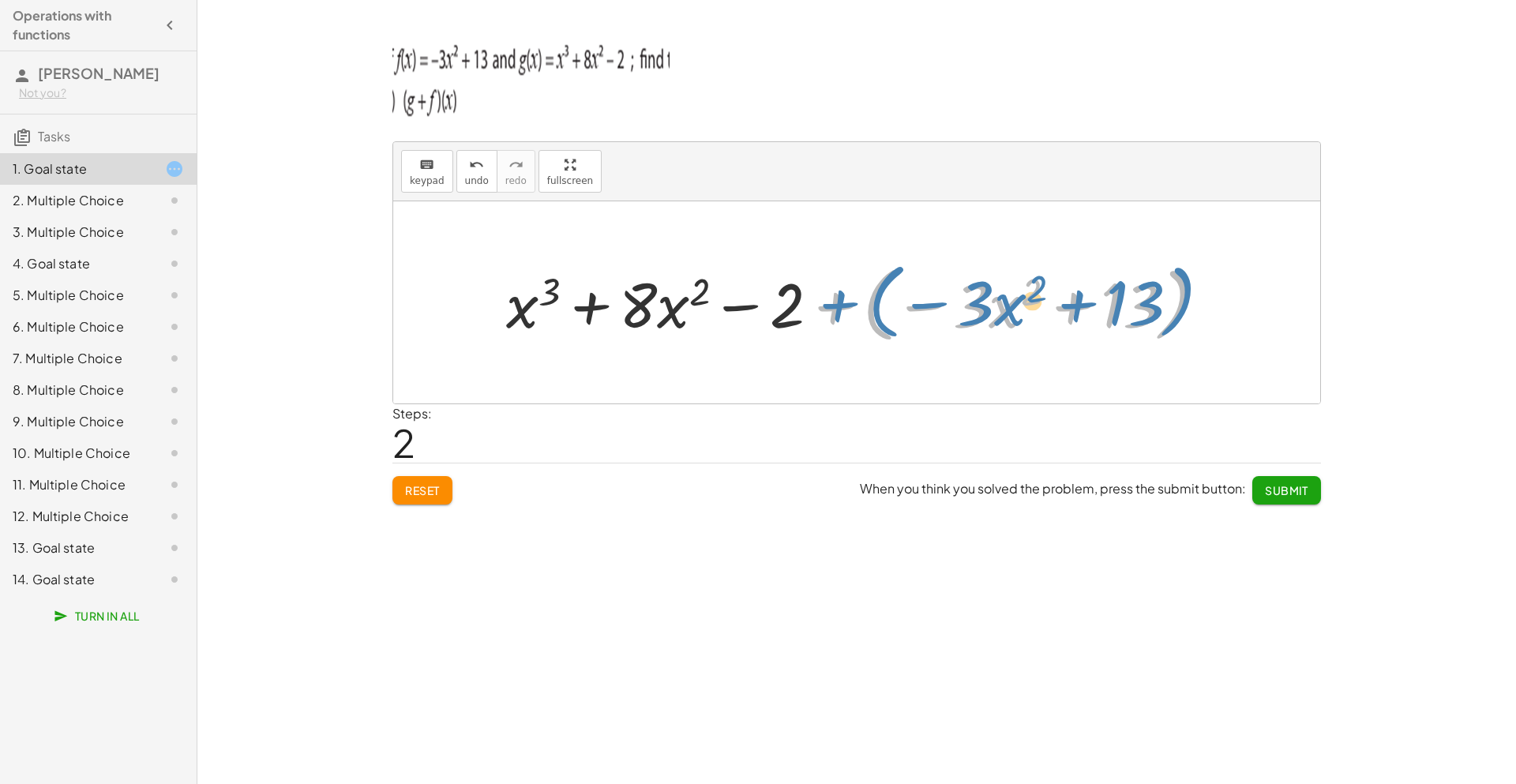
drag, startPoint x: 842, startPoint y: 308, endPoint x: 829, endPoint y: 314, distance: 14.3
click at [829, 314] on div at bounding box center [862, 303] width 728 height 91
click at [885, 309] on div at bounding box center [862, 303] width 728 height 91
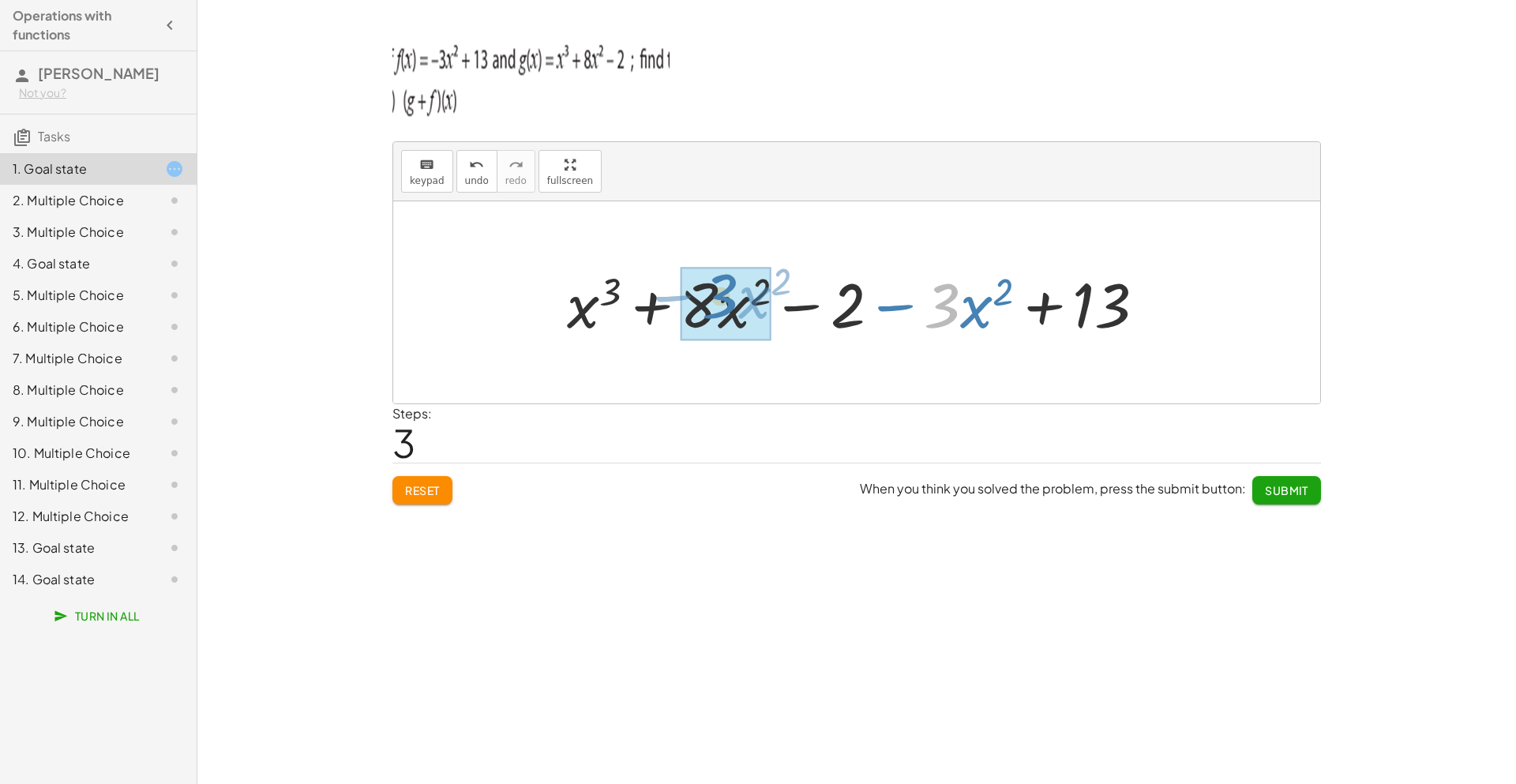
drag, startPoint x: 951, startPoint y: 311, endPoint x: 728, endPoint y: 302, distance: 223.2
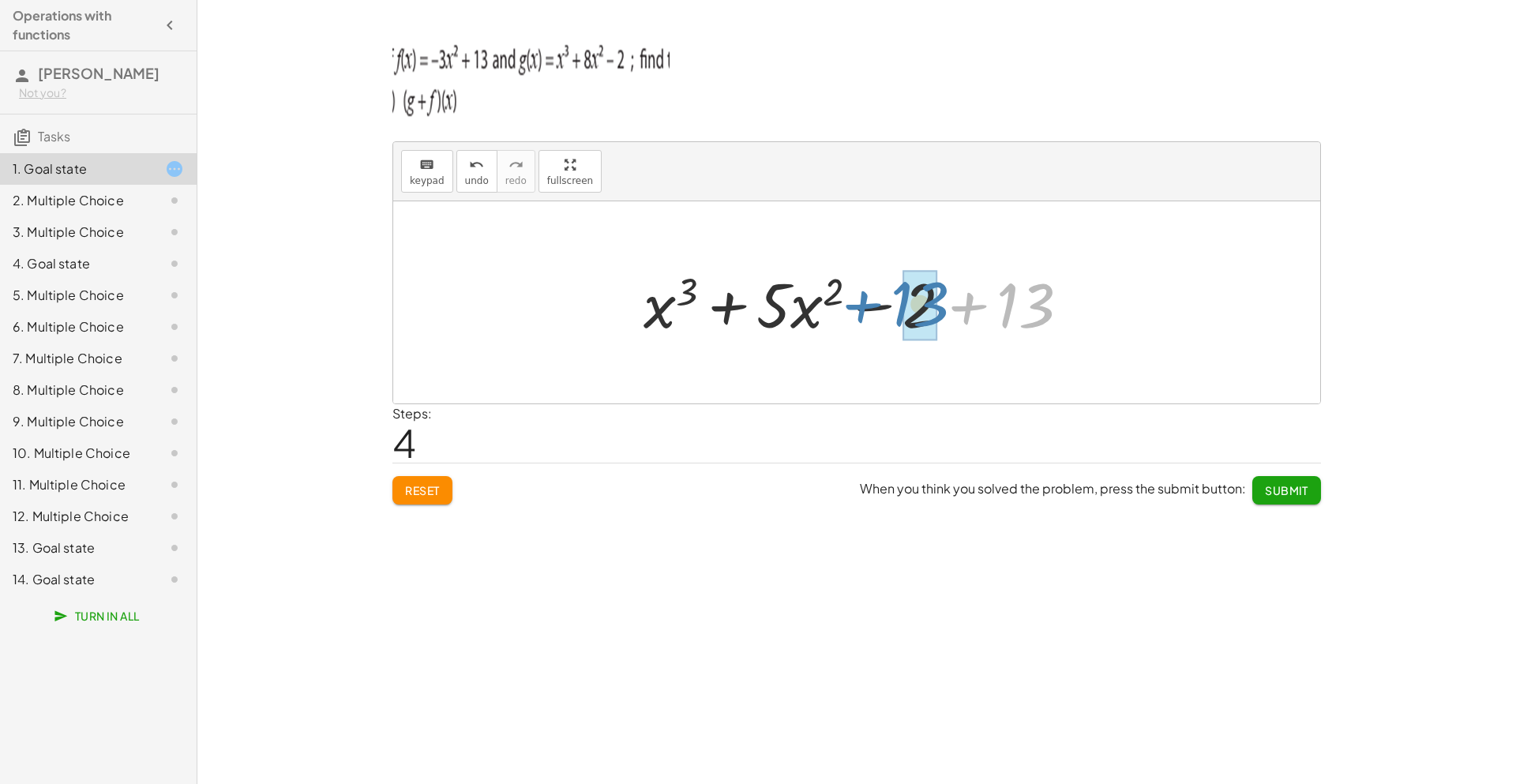
drag, startPoint x: 1013, startPoint y: 307, endPoint x: 907, endPoint y: 305, distance: 106.0
